Goal: Task Accomplishment & Management: Manage account settings

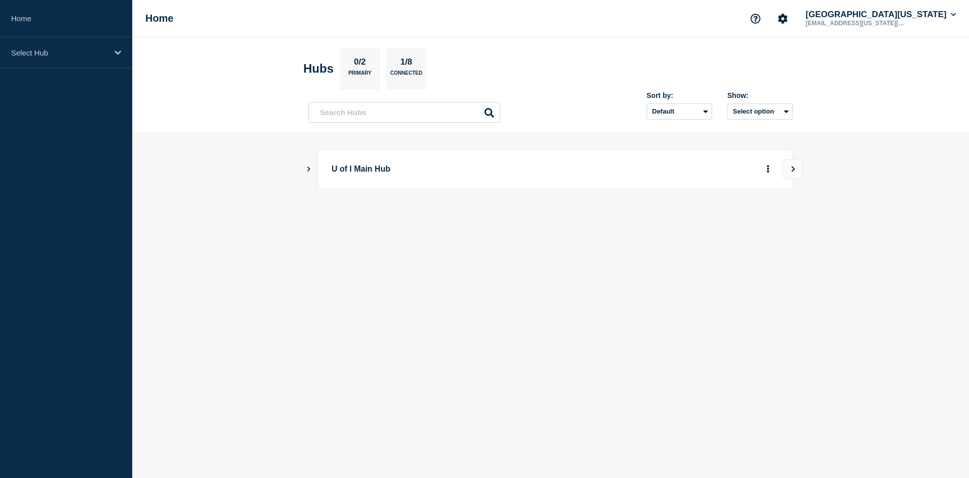
click at [316, 171] on div "U of I Main Hub" at bounding box center [550, 169] width 484 height 40
click at [311, 168] on icon "Show Connected Hubs" at bounding box center [308, 168] width 7 height 5
click at [719, 193] on li "U of I Main Hub [US_STATE] 89 3 1 Create incident See overview" at bounding box center [550, 194] width 484 height 91
click at [765, 220] on button "More actions" at bounding box center [767, 219] width 13 height 19
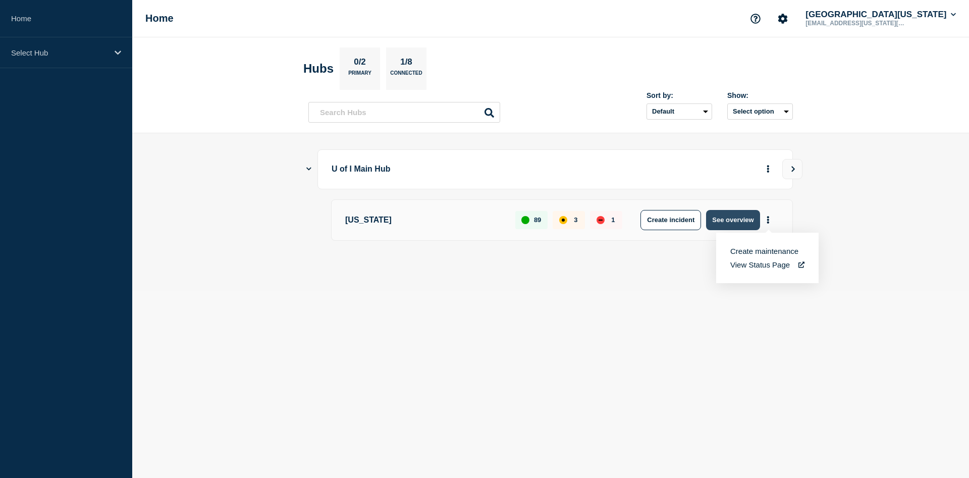
click at [720, 220] on button "See overview" at bounding box center [732, 220] width 53 height 20
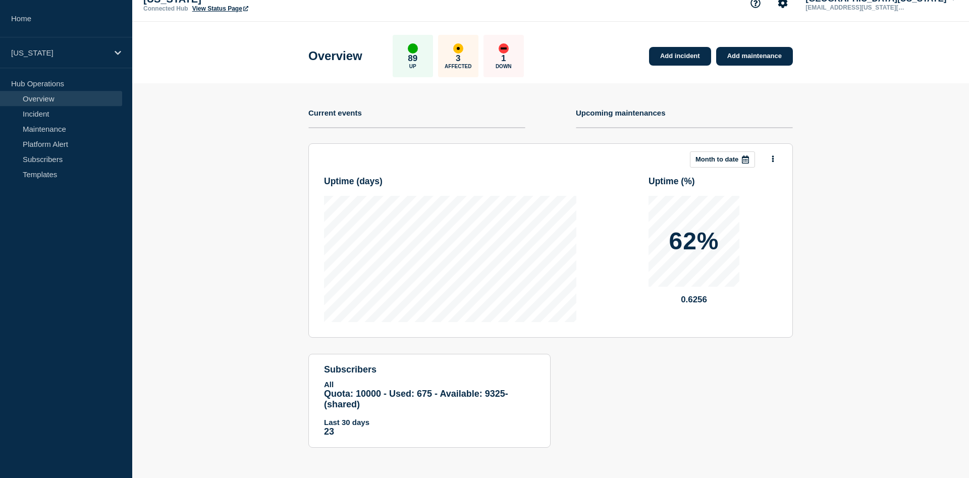
scroll to position [17, 0]
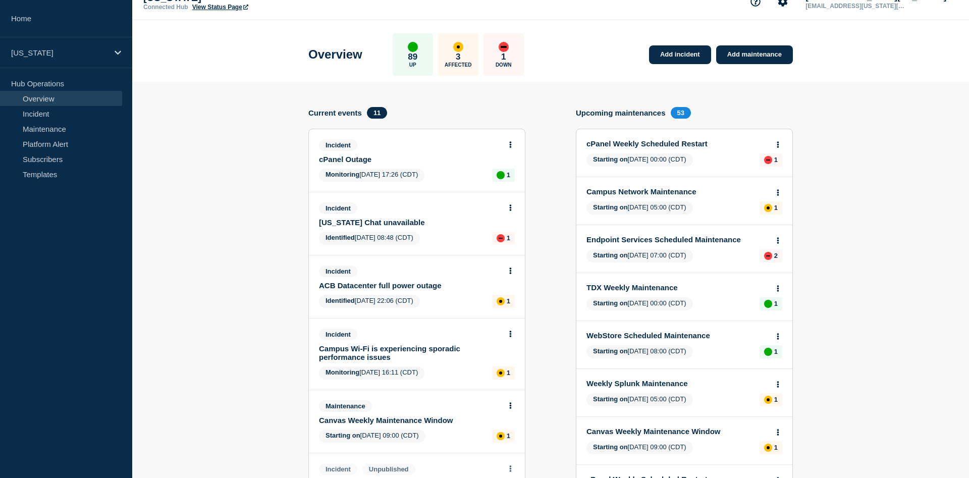
click at [512, 146] on icon at bounding box center [510, 144] width 3 height 7
click at [523, 184] on link "Update incident" at bounding box center [511, 183] width 49 height 8
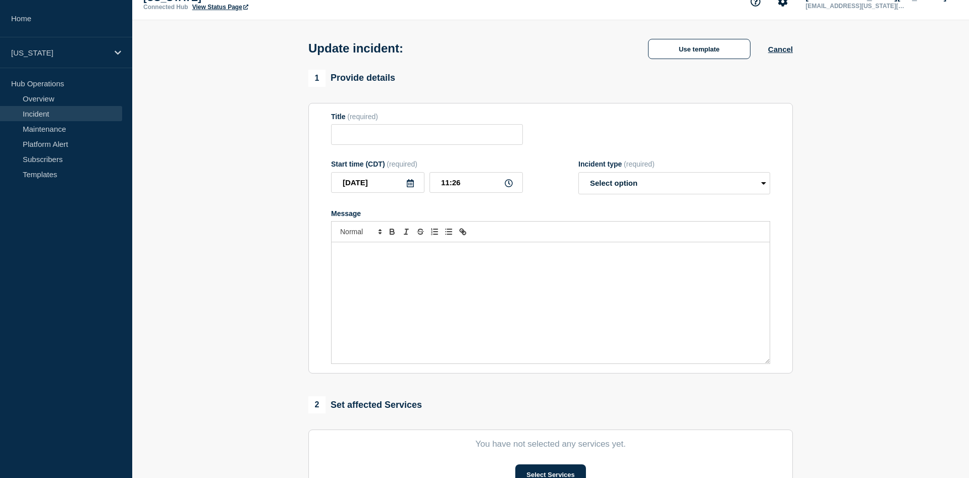
type input "cPanel Outage"
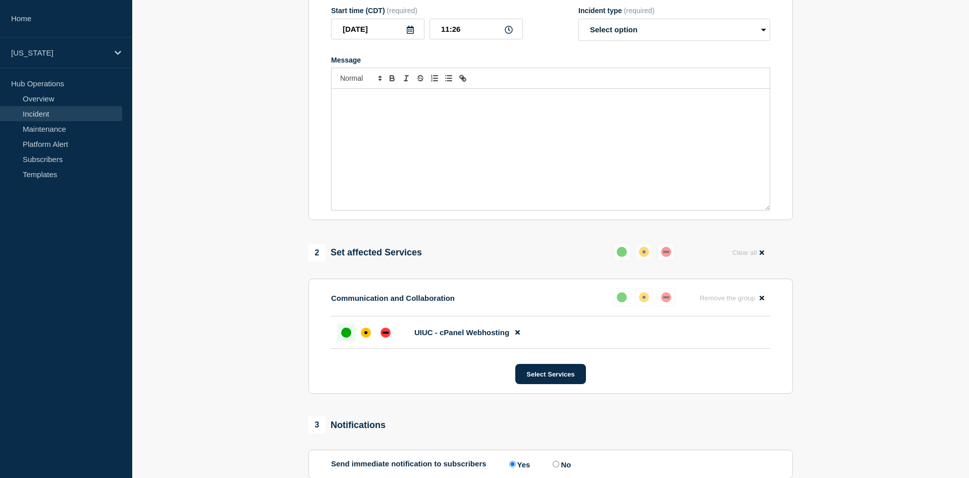
scroll to position [172, 0]
click at [367, 333] on div "affected" at bounding box center [366, 331] width 10 height 10
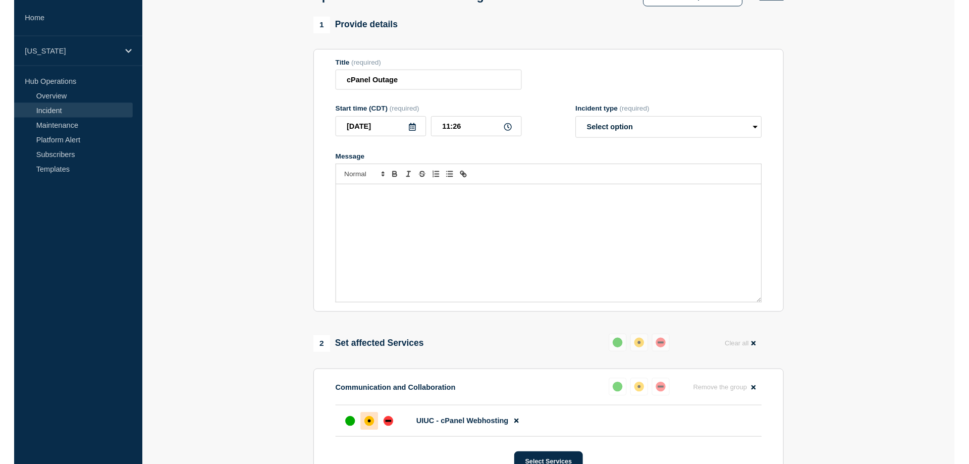
scroll to position [69, 0]
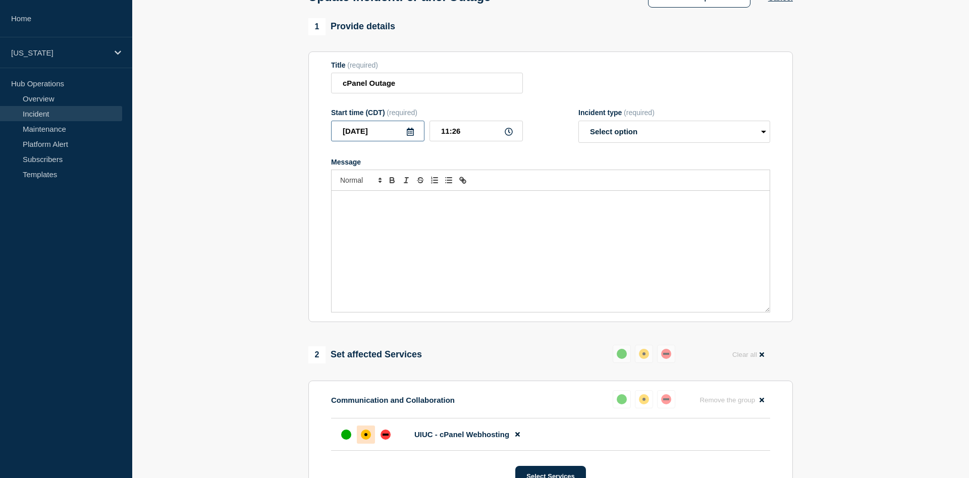
click at [392, 132] on input "[DATE]" at bounding box center [377, 131] width 93 height 21
click at [409, 136] on icon at bounding box center [410, 132] width 7 height 8
